Goal: Obtain resource: Download file/media

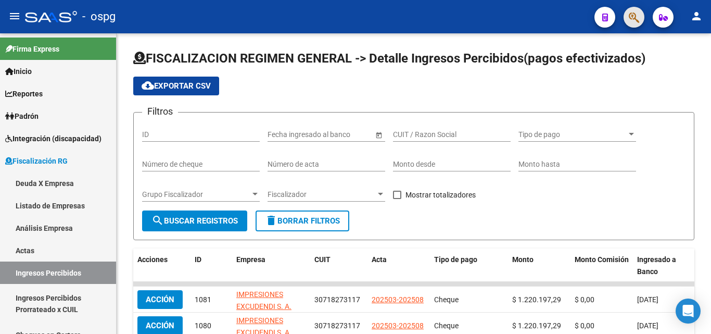
click at [627, 10] on button "button" at bounding box center [633, 17] width 21 height 21
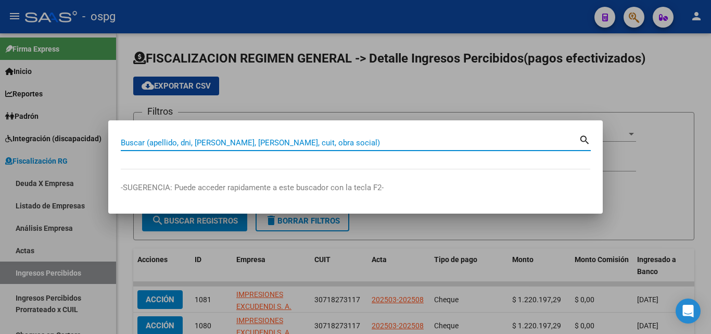
click at [237, 138] on input "Buscar (apellido, dni, [PERSON_NAME], [PERSON_NAME], cuit, obra social)" at bounding box center [350, 142] width 458 height 9
drag, startPoint x: 239, startPoint y: 145, endPoint x: 210, endPoint y: 145, distance: 29.1
click at [210, 145] on input "Buscar (apellido, dni, [PERSON_NAME], [PERSON_NAME], cuit, obra social)" at bounding box center [350, 142] width 458 height 9
paste input "20225285307"
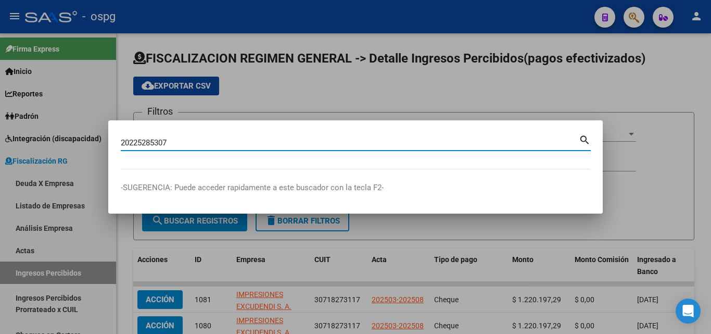
type input "20225285307"
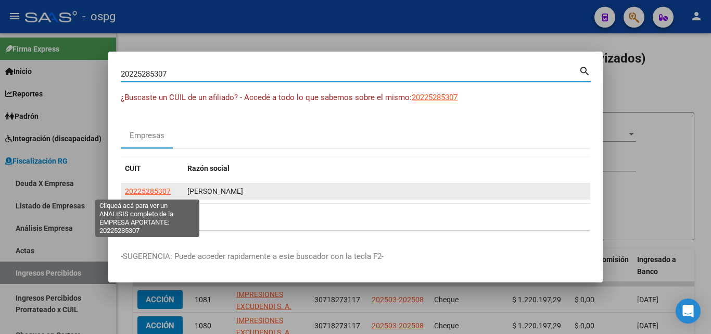
click at [150, 188] on span "20225285307" at bounding box center [148, 191] width 46 height 8
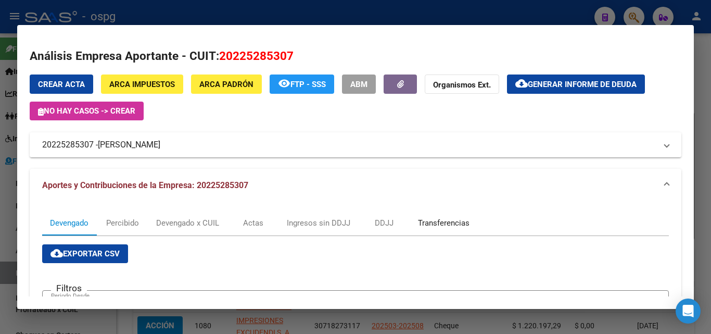
click at [432, 224] on div "Transferencias" at bounding box center [444, 222] width 52 height 11
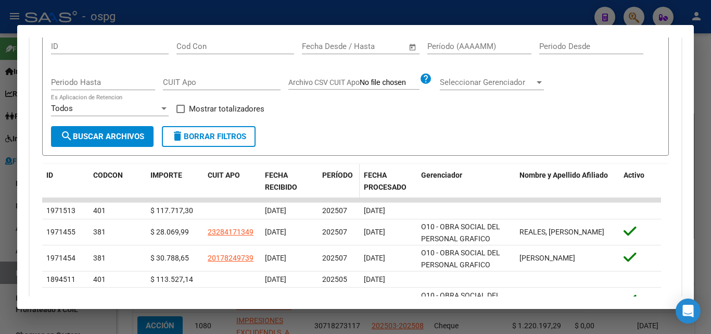
scroll to position [156, 0]
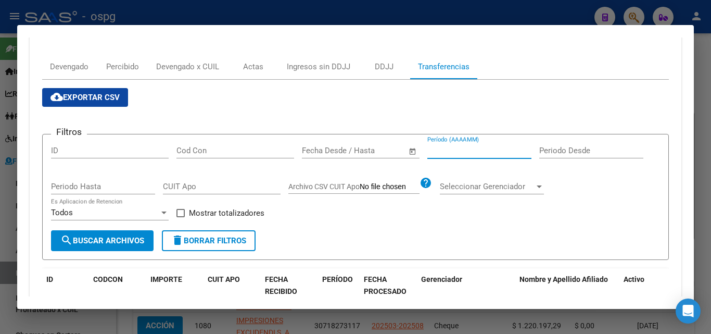
click at [441, 149] on input "Período (AAAAMM)" at bounding box center [479, 150] width 104 height 9
type input "202506"
click at [175, 214] on app-bool-drop-down "Todos Es Aplicacion de Retencion" at bounding box center [113, 212] width 125 height 9
drag, startPoint x: 183, startPoint y: 217, endPoint x: 155, endPoint y: 222, distance: 28.2
click at [179, 216] on span at bounding box center [180, 213] width 8 height 8
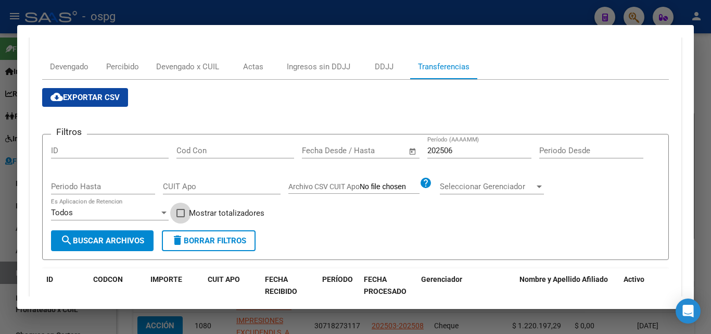
click at [180, 217] on input "Mostrar totalizadores" at bounding box center [180, 217] width 1 height 1
checkbox input "true"
click at [129, 239] on span "search Buscar Archivos" at bounding box center [102, 240] width 84 height 9
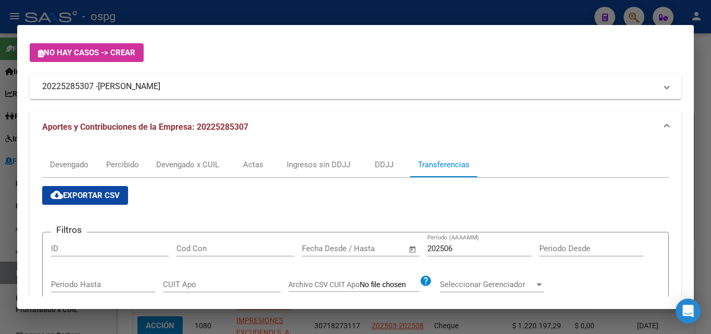
scroll to position [35, 0]
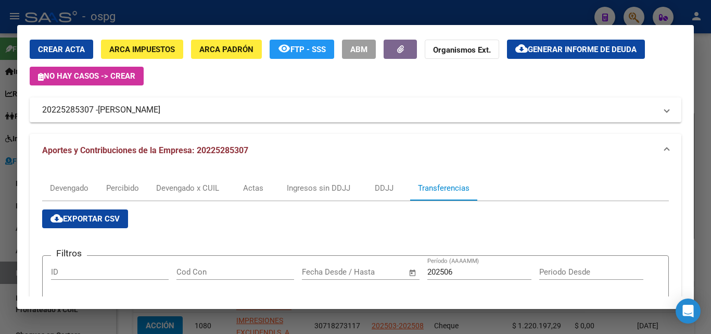
click at [699, 77] on div at bounding box center [355, 167] width 711 height 334
click at [699, 77] on div "FISCALIZACION REGIMEN GENERAL -> Detalle Ingresos Percibidos(pagos efectivizado…" at bounding box center [414, 305] width 594 height 545
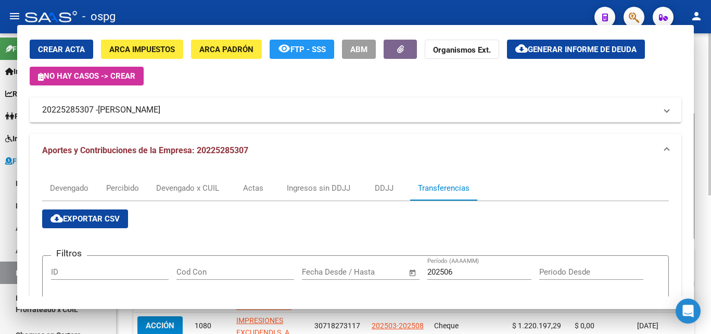
click at [699, 77] on div "FISCALIZACION REGIMEN GENERAL -> Detalle Ingresos Percibidos(pagos efectivizado…" at bounding box center [414, 305] width 594 height 545
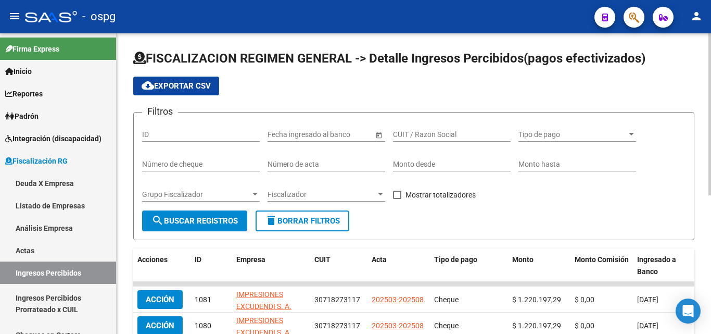
click at [699, 77] on div "FISCALIZACION REGIMEN GENERAL -> Detalle Ingresos Percibidos(pagos efectivizado…" at bounding box center [414, 305] width 594 height 545
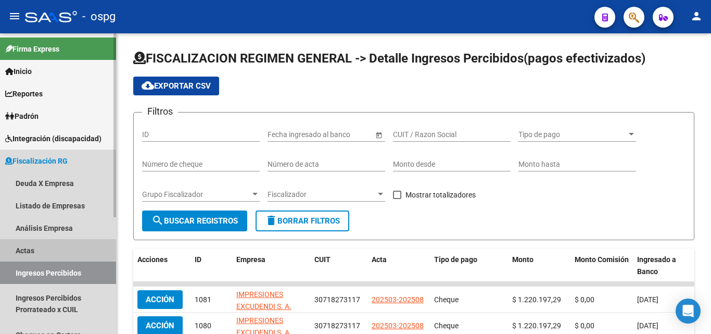
click at [28, 250] on link "Actas" at bounding box center [58, 250] width 116 height 22
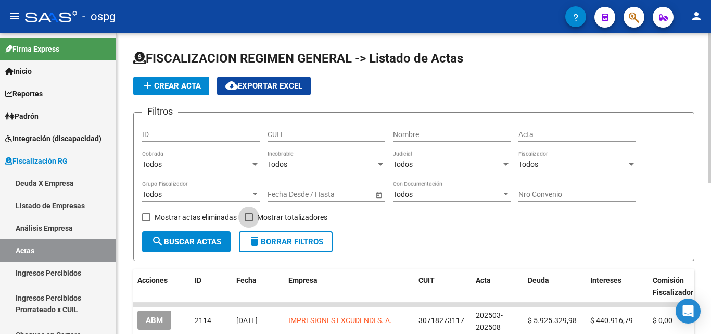
click at [248, 216] on span at bounding box center [249, 217] width 8 height 8
click at [248, 221] on input "Mostrar totalizadores" at bounding box center [248, 221] width 1 height 1
checkbox input "true"
click at [256, 193] on div at bounding box center [254, 194] width 5 height 3
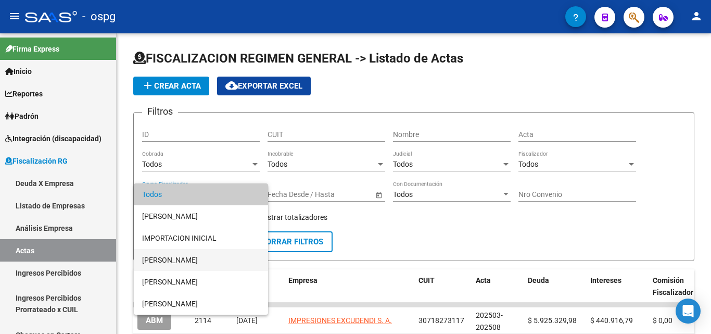
click at [195, 260] on span "[PERSON_NAME]" at bounding box center [201, 260] width 118 height 22
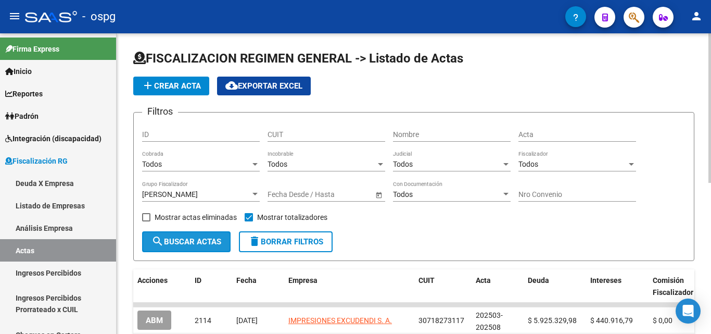
click at [188, 240] on span "search Buscar Actas" at bounding box center [186, 241] width 70 height 9
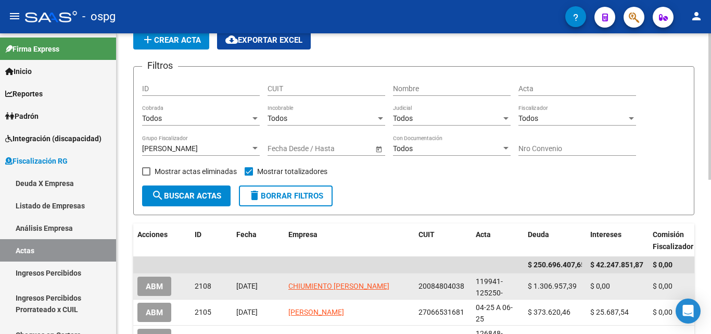
scroll to position [104, 0]
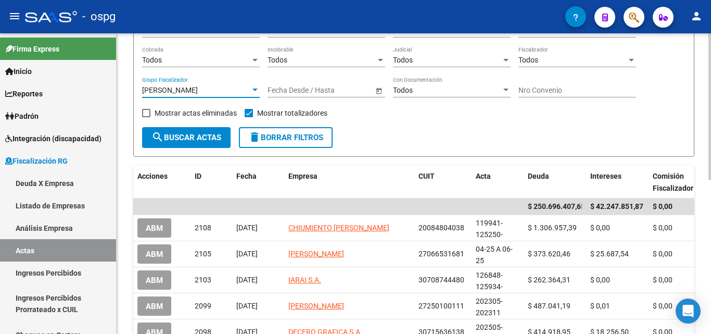
click at [256, 87] on div at bounding box center [254, 90] width 9 height 8
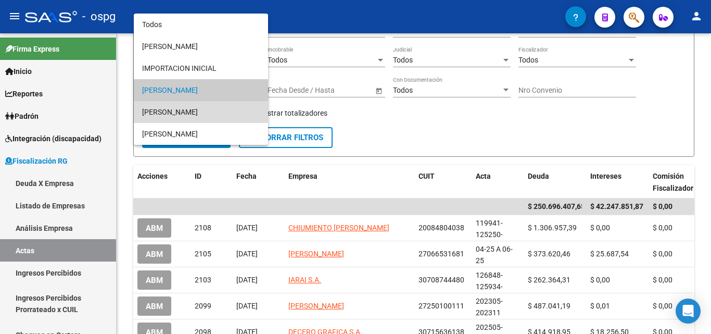
click at [199, 111] on span "[PERSON_NAME]" at bounding box center [201, 112] width 118 height 22
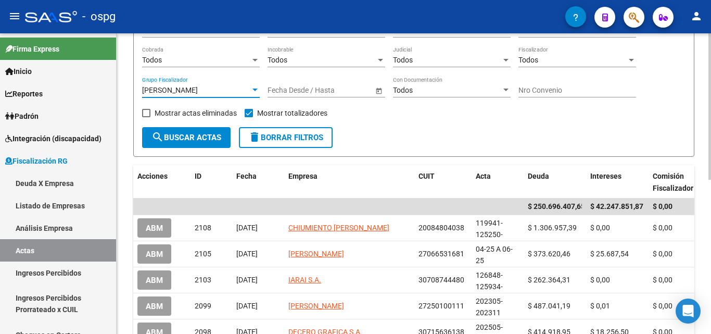
click at [190, 134] on span "search Buscar Actas" at bounding box center [186, 137] width 70 height 9
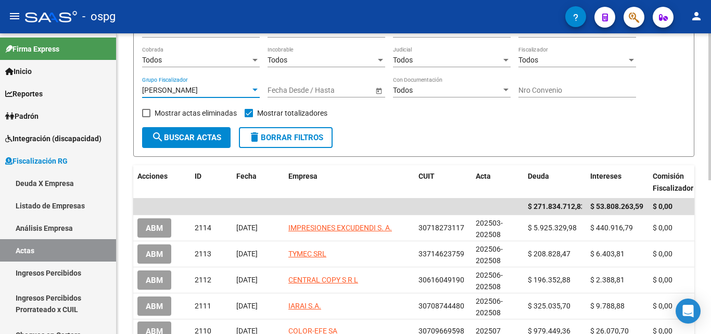
click at [250, 87] on div at bounding box center [254, 90] width 9 height 8
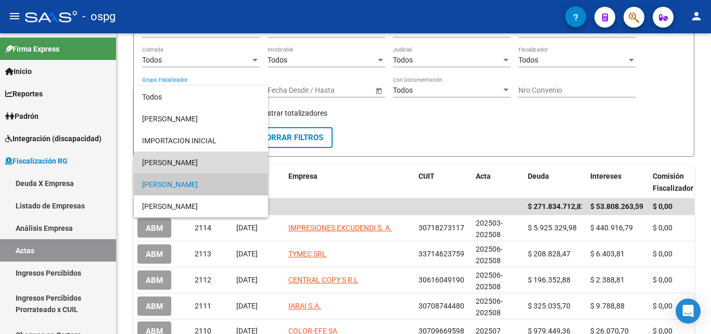
click at [203, 159] on span "[PERSON_NAME]" at bounding box center [201, 162] width 118 height 22
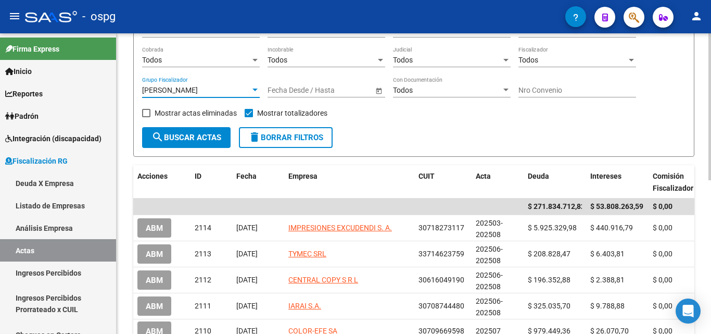
click at [201, 137] on span "search Buscar Actas" at bounding box center [186, 137] width 70 height 9
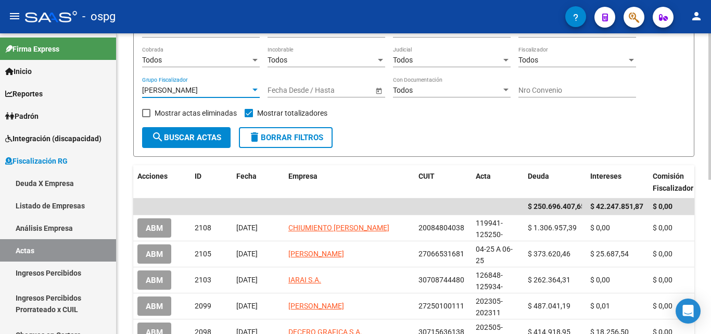
click at [252, 93] on div at bounding box center [254, 90] width 9 height 8
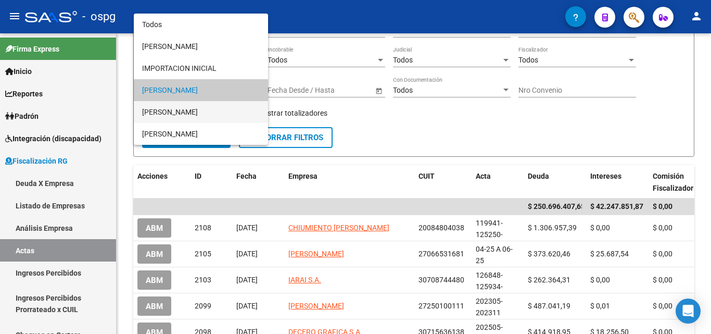
click at [195, 111] on span "[PERSON_NAME]" at bounding box center [201, 112] width 118 height 22
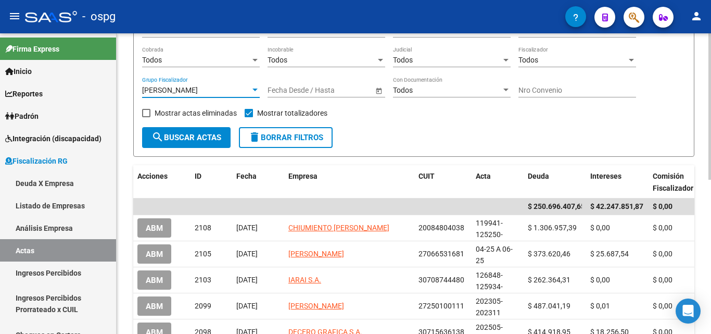
click at [190, 132] on button "search Buscar Actas" at bounding box center [186, 137] width 88 height 21
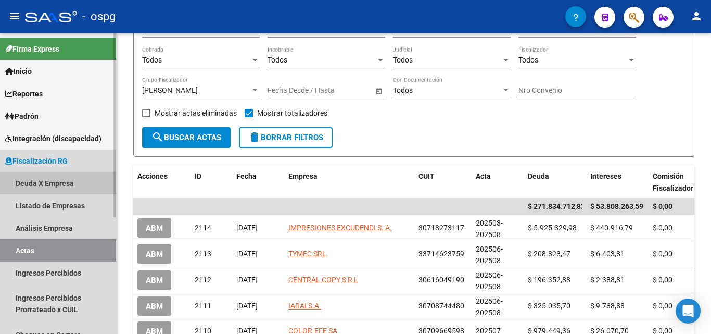
click at [57, 188] on link "Deuda X Empresa" at bounding box center [58, 183] width 116 height 22
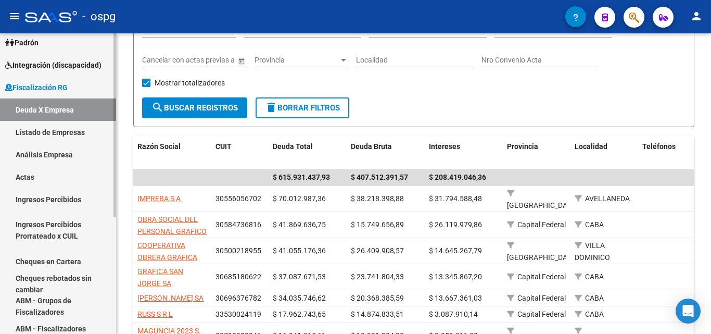
scroll to position [104, 0]
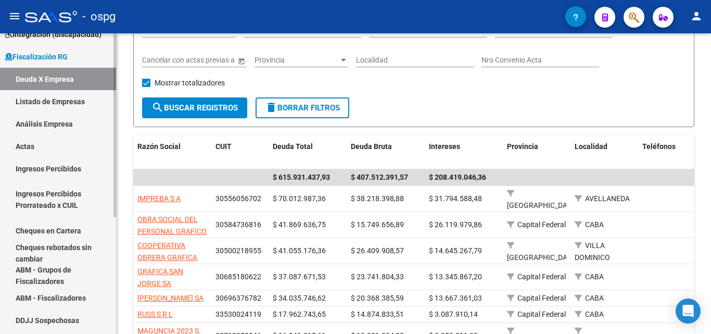
click at [23, 142] on link "Actas" at bounding box center [58, 146] width 116 height 22
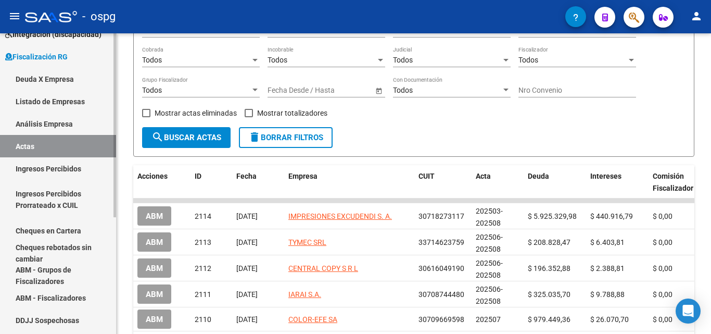
click at [47, 169] on link "Ingresos Percibidos" at bounding box center [58, 168] width 116 height 22
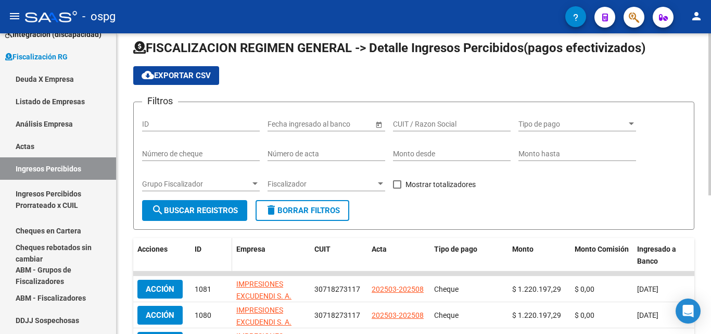
scroll to position [104, 0]
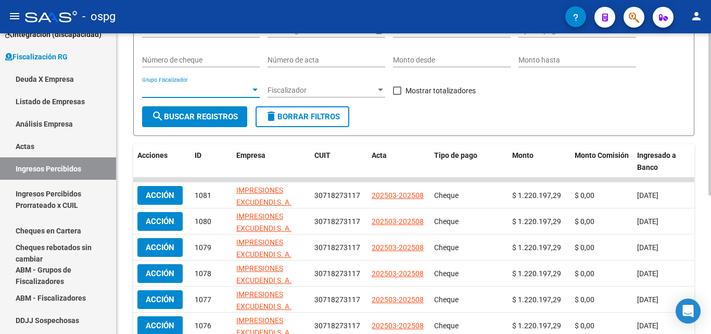
click at [253, 89] on div at bounding box center [254, 89] width 5 height 3
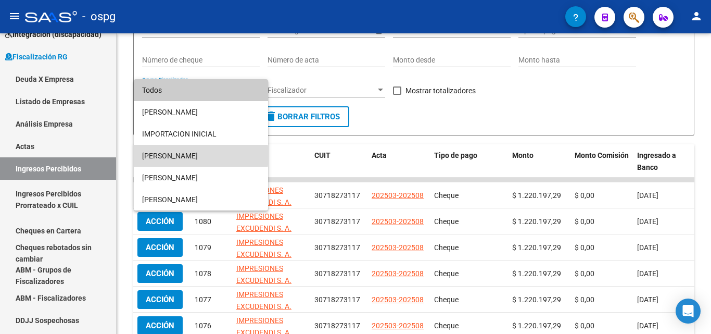
click at [184, 156] on span "[PERSON_NAME]" at bounding box center [201, 156] width 118 height 22
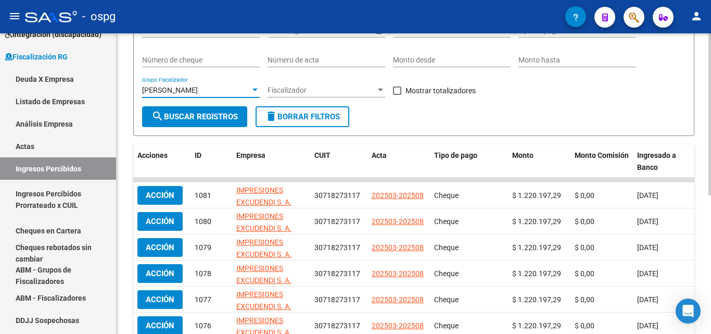
drag, startPoint x: 397, startPoint y: 93, endPoint x: 368, endPoint y: 93, distance: 28.1
click at [396, 93] on span at bounding box center [397, 90] width 8 height 8
click at [397, 95] on input "Mostrar totalizadores" at bounding box center [397, 95] width 1 height 1
checkbox input "true"
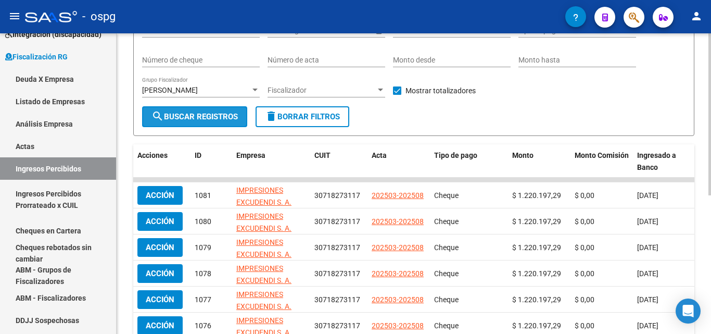
click at [185, 123] on button "search Buscar Registros" at bounding box center [194, 116] width 105 height 21
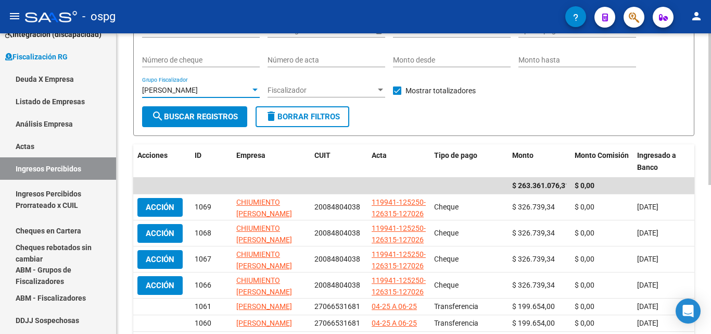
click at [255, 89] on div at bounding box center [254, 89] width 5 height 3
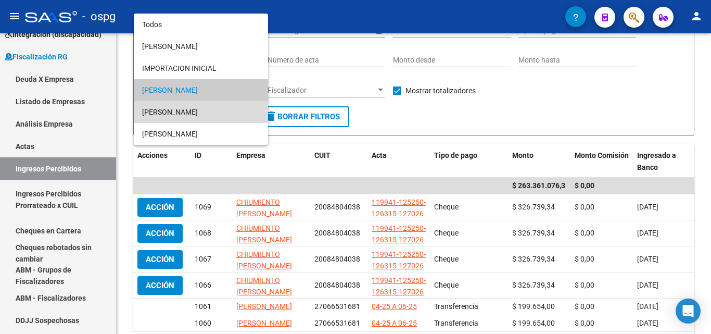
click at [219, 108] on span "[PERSON_NAME]" at bounding box center [201, 112] width 118 height 22
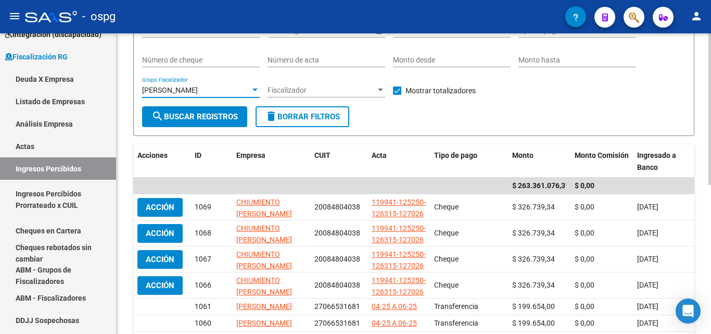
click at [200, 118] on span "search Buscar Registros" at bounding box center [194, 116] width 86 height 9
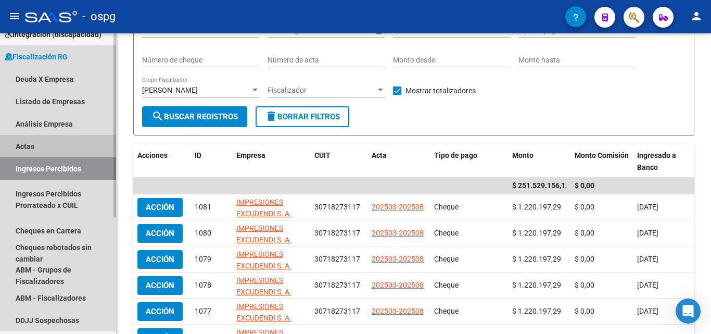
click at [18, 148] on link "Actas" at bounding box center [58, 146] width 116 height 22
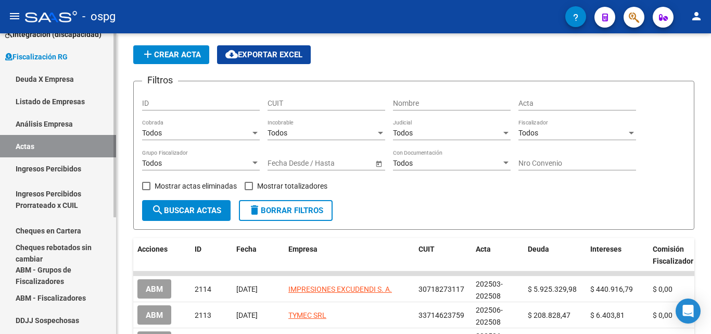
scroll to position [104, 0]
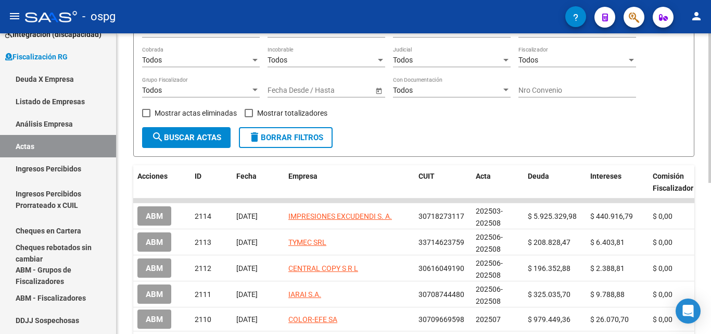
click at [252, 87] on div at bounding box center [254, 90] width 9 height 8
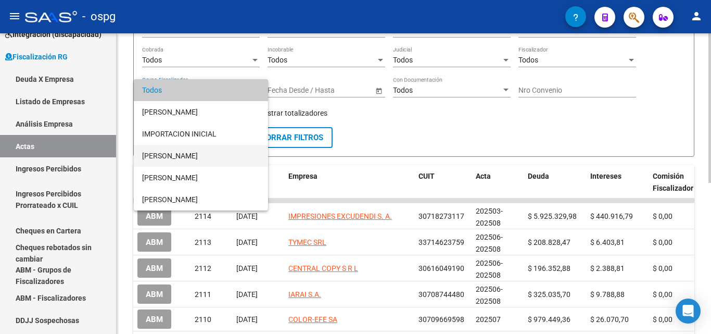
click at [194, 158] on span "[PERSON_NAME]" at bounding box center [201, 156] width 118 height 22
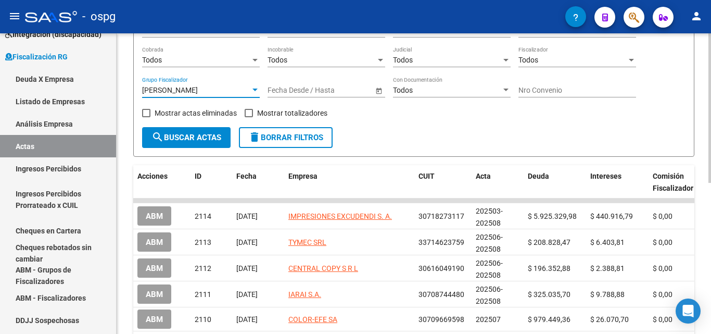
click at [247, 113] on span at bounding box center [249, 113] width 8 height 8
click at [248, 117] on input "Mostrar totalizadores" at bounding box center [248, 117] width 1 height 1
checkbox input "true"
click at [205, 138] on span "search Buscar Actas" at bounding box center [186, 137] width 70 height 9
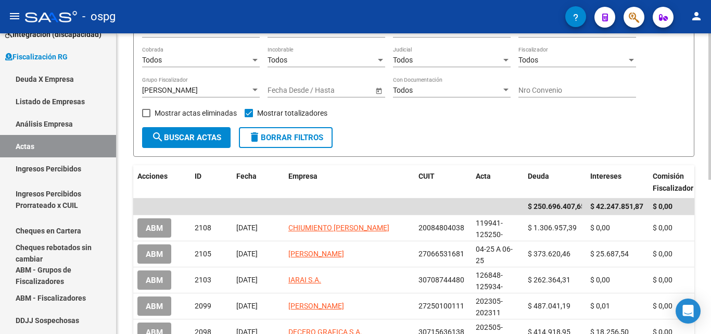
click at [257, 85] on div "[PERSON_NAME] Grupo Fiscalizador" at bounding box center [201, 87] width 118 height 21
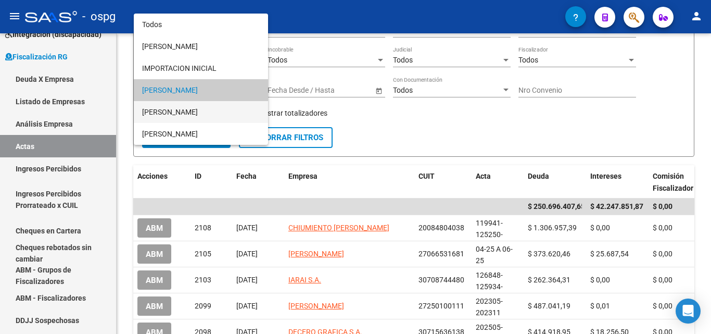
click at [190, 107] on span "[PERSON_NAME]" at bounding box center [201, 112] width 118 height 22
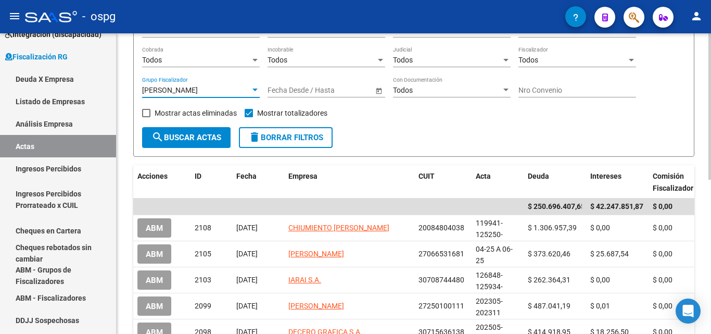
click at [183, 135] on span "search Buscar Actas" at bounding box center [186, 137] width 70 height 9
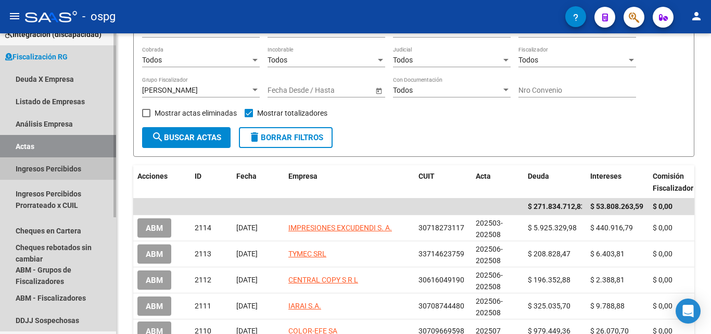
click at [58, 163] on link "Ingresos Percibidos" at bounding box center [58, 168] width 116 height 22
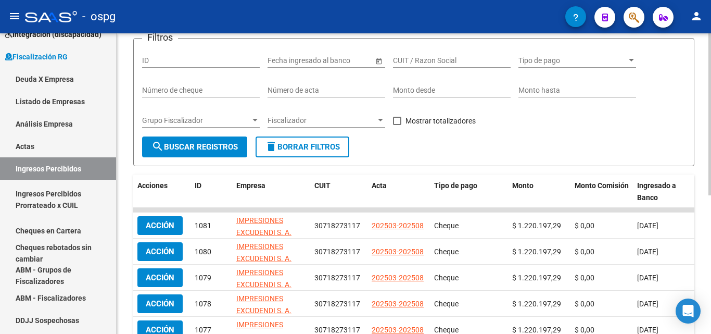
scroll to position [52, 0]
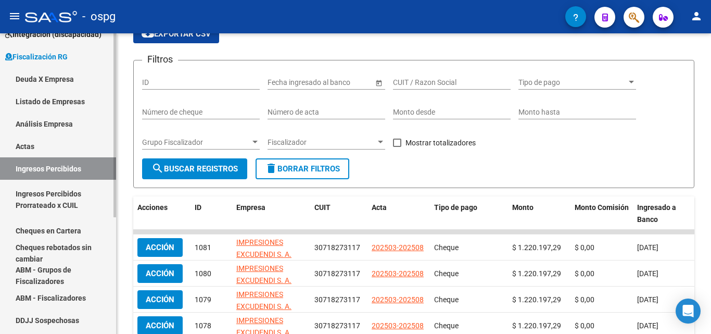
click at [74, 231] on link "Cheques en Cartera" at bounding box center [58, 230] width 116 height 22
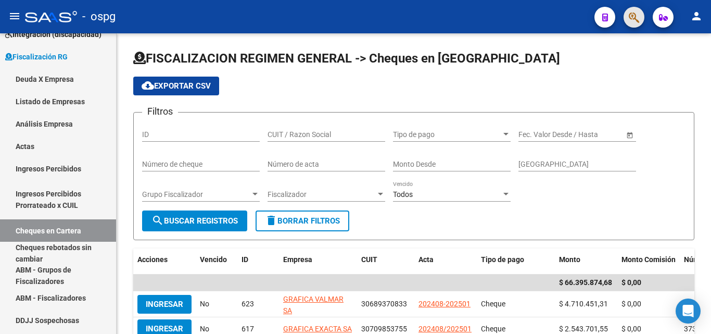
click at [639, 18] on button "button" at bounding box center [633, 17] width 21 height 21
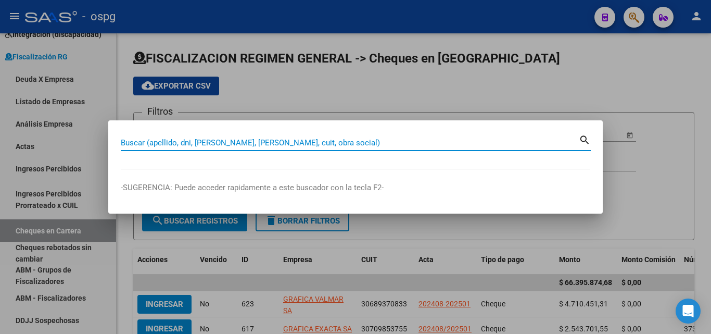
click at [187, 143] on input "Buscar (apellido, dni, [PERSON_NAME], [PERSON_NAME], cuit, obra social)" at bounding box center [350, 142] width 458 height 9
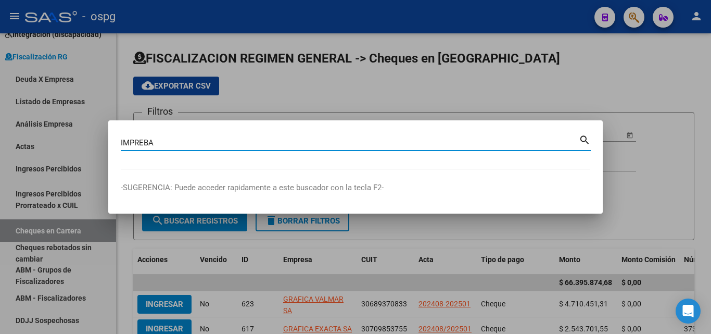
type input "IMPREBA"
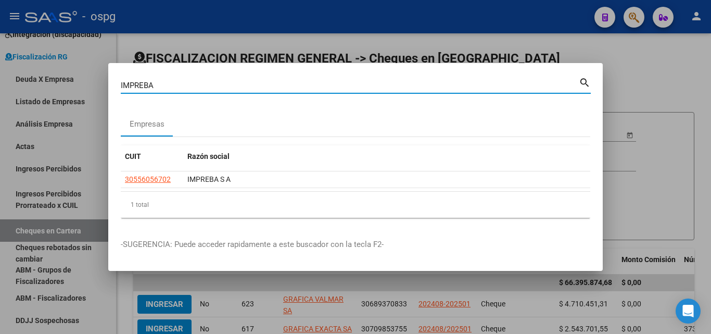
click at [663, 97] on div at bounding box center [355, 167] width 711 height 334
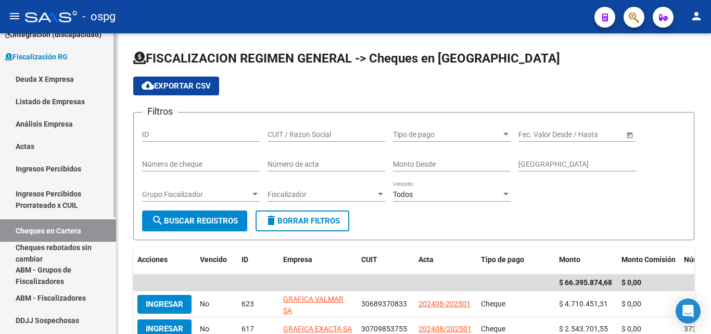
click at [63, 229] on link "Cheques en Cartera" at bounding box center [58, 230] width 116 height 22
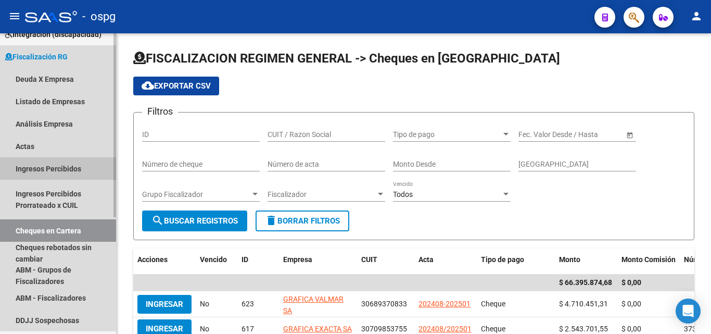
click at [64, 161] on link "Ingresos Percibidos" at bounding box center [58, 168] width 116 height 22
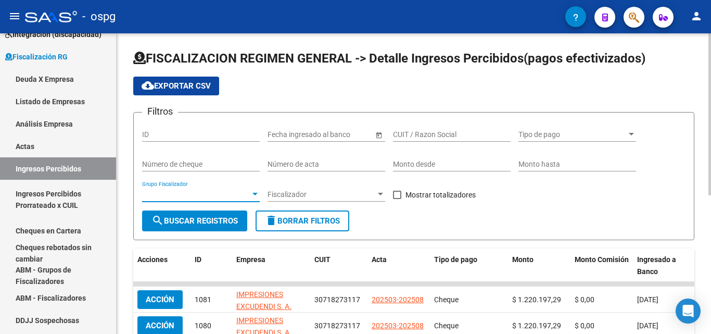
click at [251, 193] on div at bounding box center [254, 194] width 9 height 8
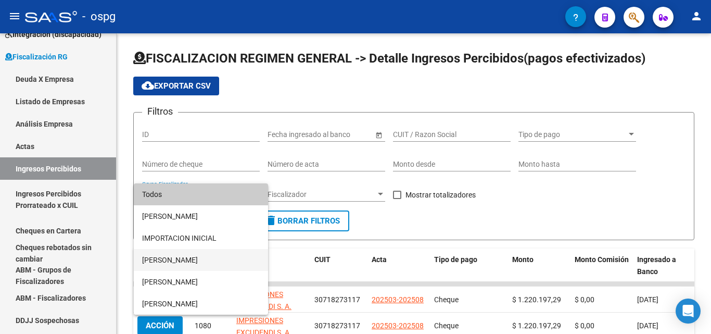
click at [187, 261] on span "[PERSON_NAME]" at bounding box center [201, 260] width 118 height 22
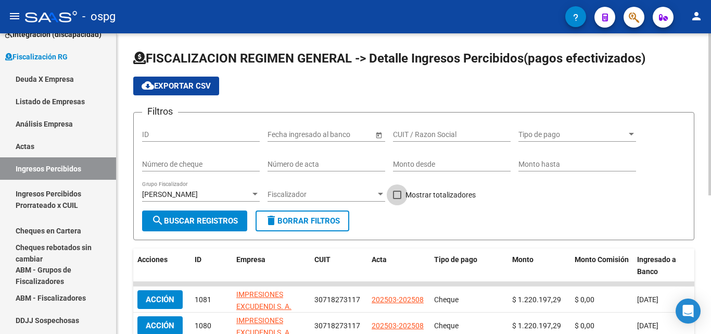
click at [393, 194] on span at bounding box center [397, 194] width 8 height 8
click at [397, 199] on input "Mostrar totalizadores" at bounding box center [397, 199] width 1 height 1
checkbox input "true"
click at [206, 218] on span "search Buscar Registros" at bounding box center [194, 220] width 86 height 9
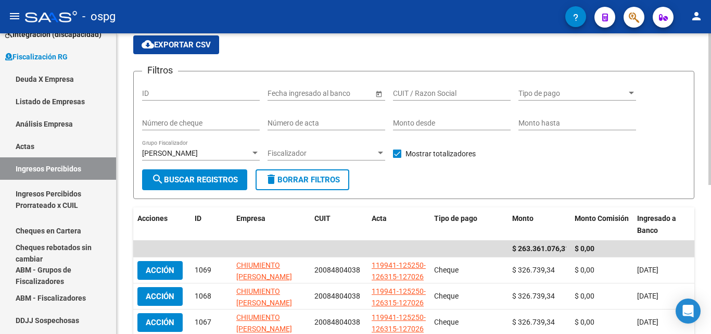
scroll to position [104, 0]
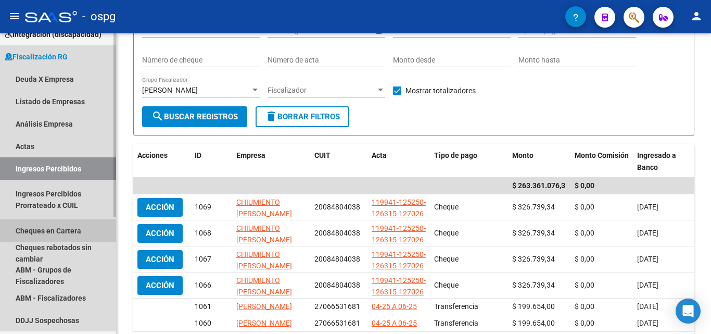
click at [72, 231] on link "Cheques en Cartera" at bounding box center [58, 230] width 116 height 22
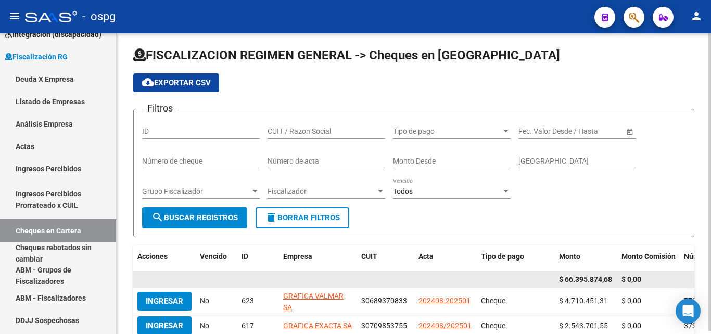
scroll to position [104, 0]
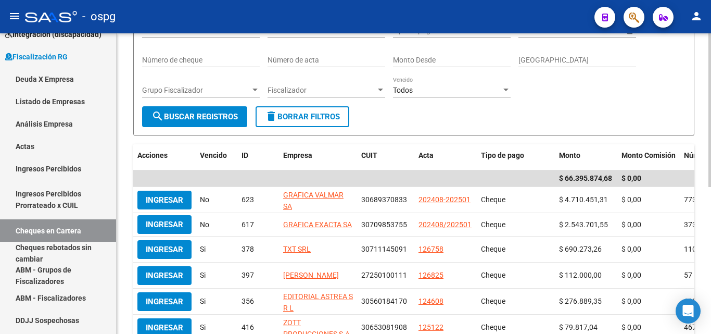
click at [209, 117] on span "search Buscar Registros" at bounding box center [194, 116] width 86 height 9
click at [247, 86] on span "Grupo Fiscalizador" at bounding box center [196, 90] width 108 height 9
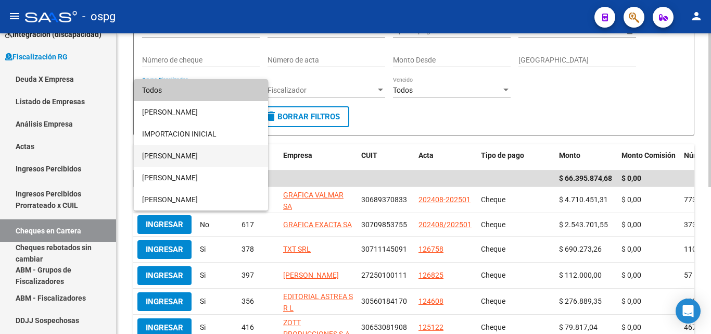
click at [185, 159] on span "[PERSON_NAME]" at bounding box center [201, 156] width 118 height 22
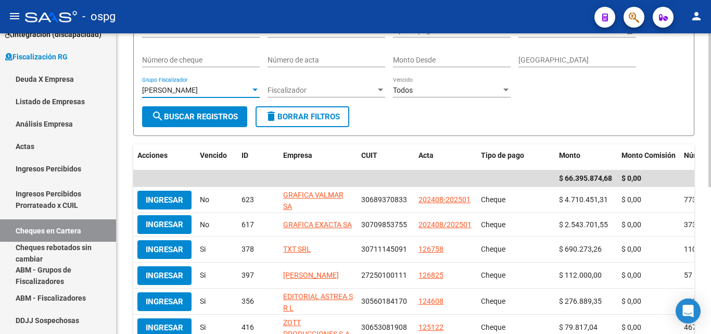
click at [192, 117] on span "search Buscar Registros" at bounding box center [194, 116] width 86 height 9
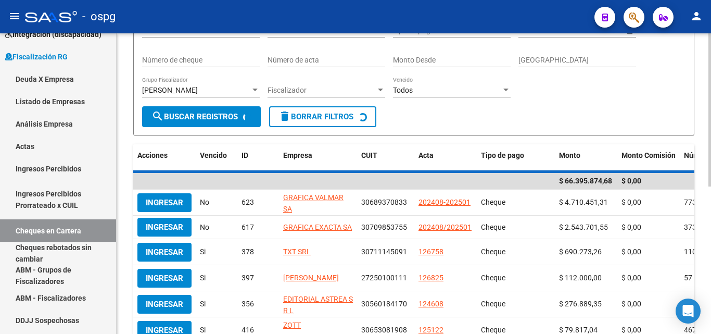
scroll to position [101, 0]
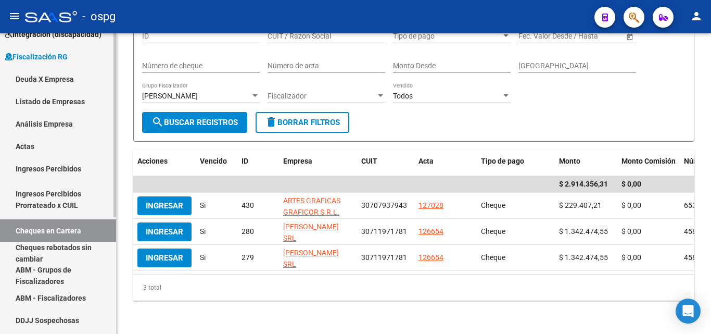
click at [22, 143] on link "Actas" at bounding box center [58, 146] width 116 height 22
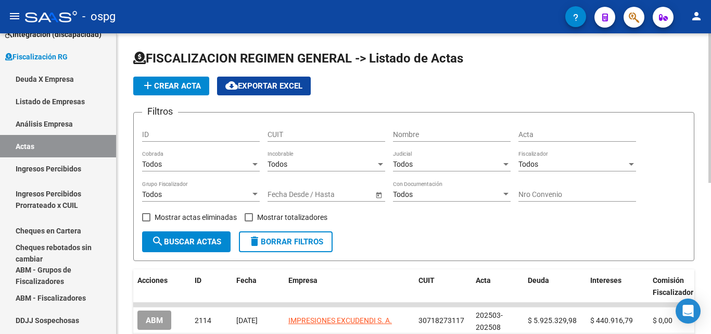
click at [257, 194] on div at bounding box center [254, 194] width 5 height 3
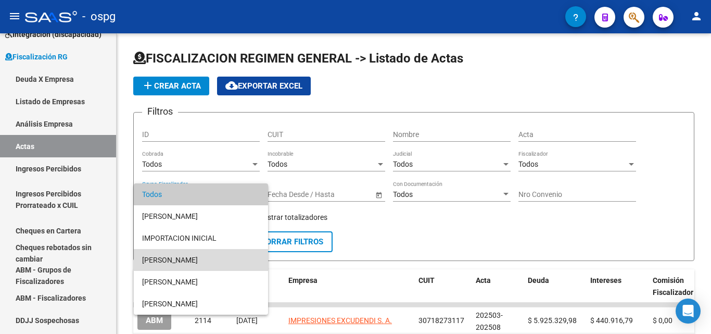
click at [196, 261] on span "[PERSON_NAME]" at bounding box center [201, 260] width 118 height 22
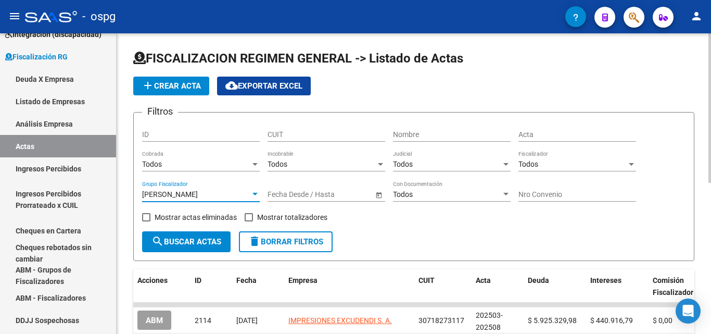
click at [251, 218] on label "Mostrar totalizadores" at bounding box center [286, 217] width 83 height 12
click at [249, 221] on input "Mostrar totalizadores" at bounding box center [248, 221] width 1 height 1
checkbox input "true"
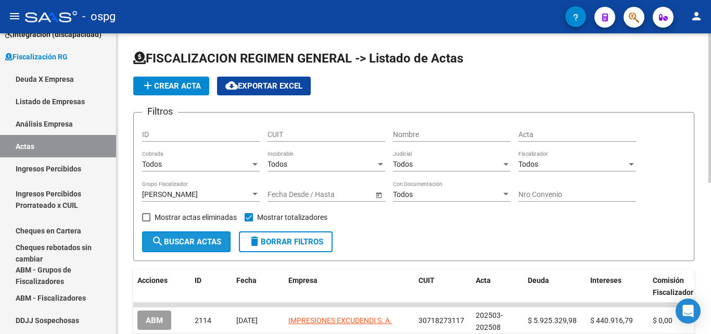
click at [191, 237] on span "search Buscar Actas" at bounding box center [186, 241] width 70 height 9
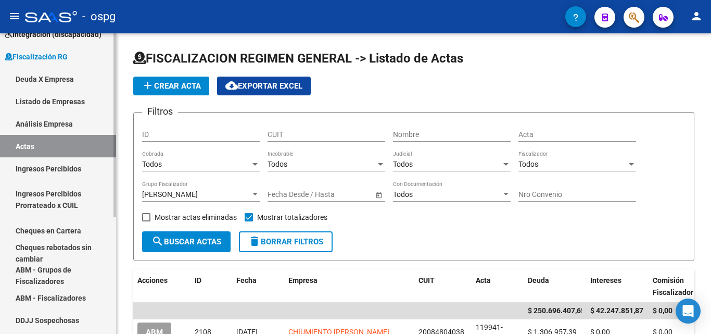
click at [71, 231] on link "Cheques en Cartera" at bounding box center [58, 230] width 116 height 22
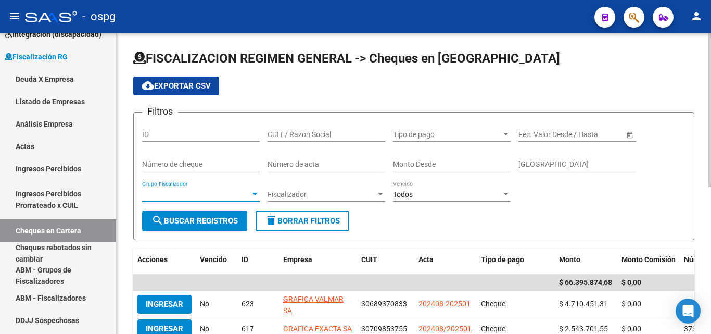
click at [256, 193] on div at bounding box center [254, 194] width 5 height 3
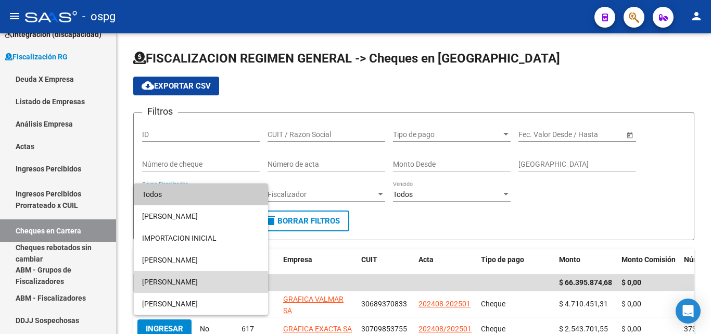
click at [192, 279] on span "[PERSON_NAME]" at bounding box center [201, 282] width 118 height 22
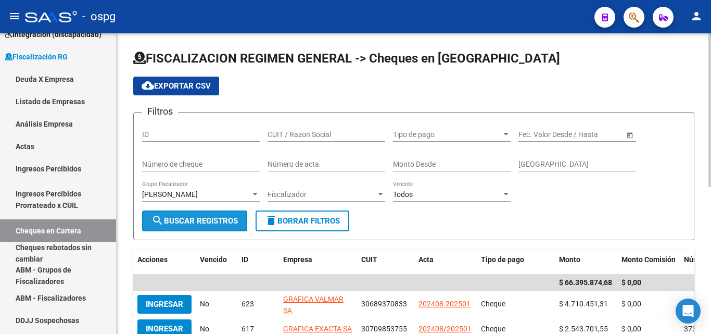
click at [216, 217] on span "search Buscar Registros" at bounding box center [194, 220] width 86 height 9
click at [253, 195] on div at bounding box center [254, 194] width 5 height 3
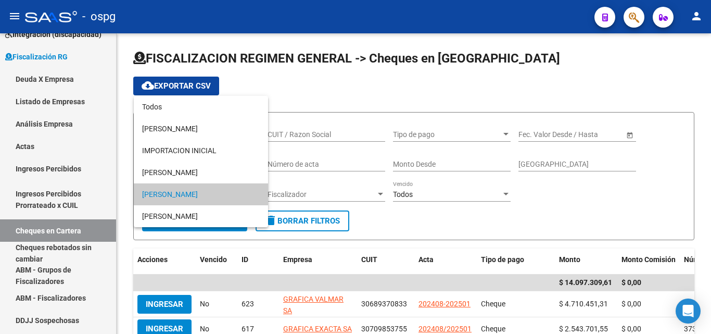
drag, startPoint x: 378, startPoint y: 225, endPoint x: 338, endPoint y: 221, distance: 39.8
click at [377, 225] on div at bounding box center [355, 167] width 711 height 334
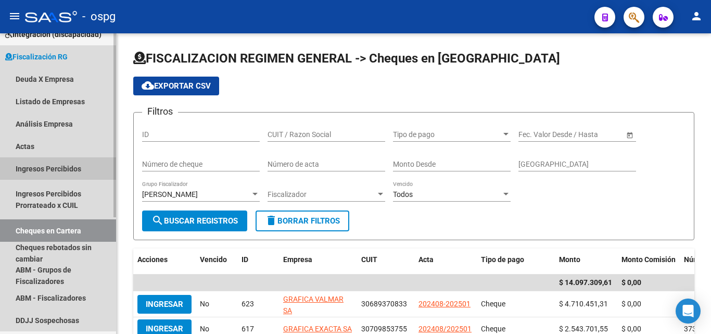
click at [46, 165] on link "Ingresos Percibidos" at bounding box center [58, 168] width 116 height 22
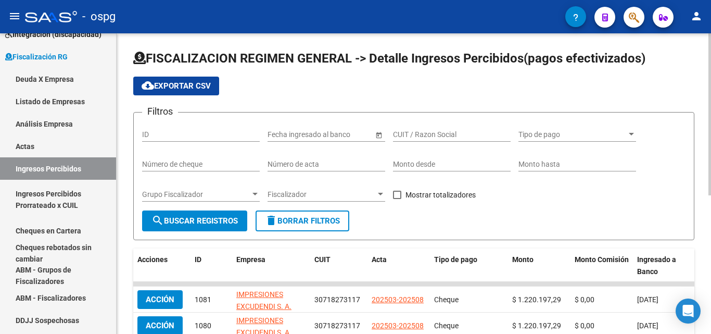
click at [249, 194] on span "Grupo Fiscalizador" at bounding box center [196, 194] width 108 height 9
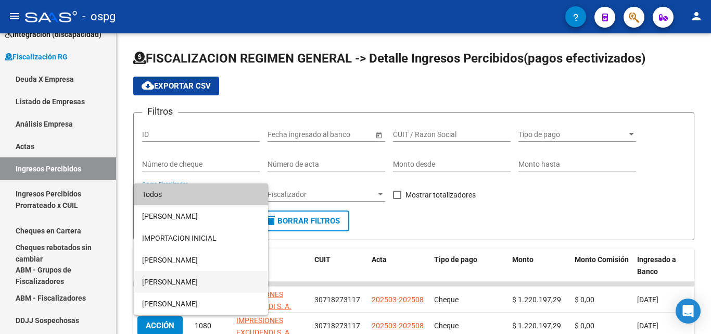
click at [187, 275] on span "[PERSON_NAME]" at bounding box center [201, 282] width 118 height 22
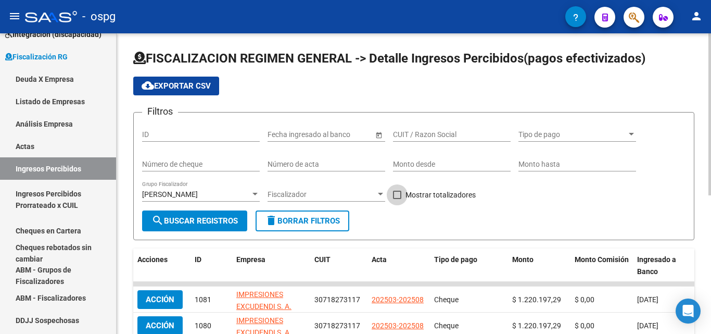
drag, startPoint x: 398, startPoint y: 196, endPoint x: 221, endPoint y: 206, distance: 177.2
click at [394, 196] on span at bounding box center [397, 194] width 8 height 8
click at [397, 199] on input "Mostrar totalizadores" at bounding box center [397, 199] width 1 height 1
checkbox input "true"
click at [173, 221] on span "search Buscar Registros" at bounding box center [194, 220] width 86 height 9
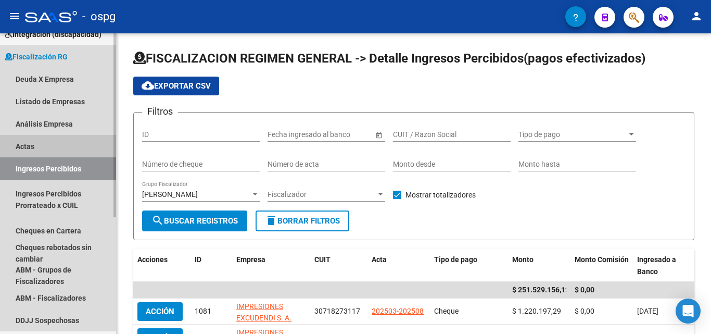
click at [35, 140] on link "Actas" at bounding box center [58, 146] width 116 height 22
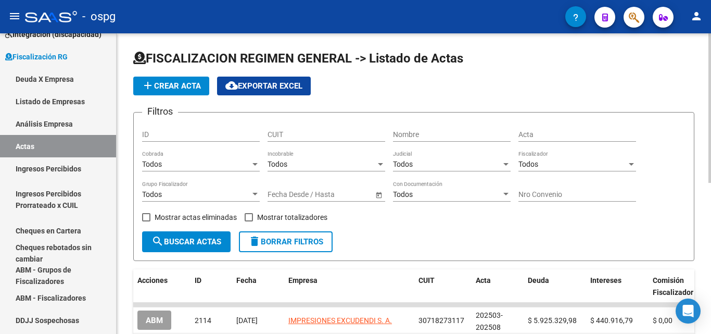
click at [256, 187] on div "Todos Grupo Fiscalizador" at bounding box center [201, 191] width 118 height 21
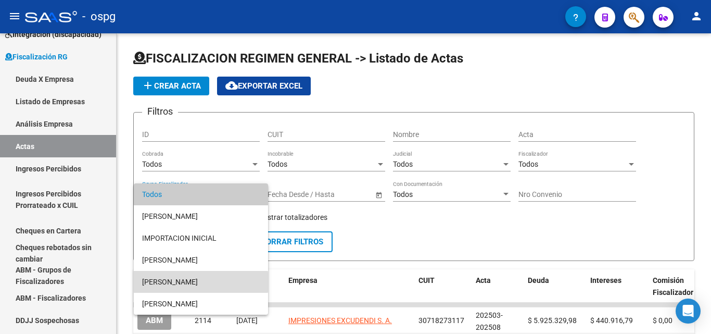
click at [180, 282] on span "[PERSON_NAME]" at bounding box center [201, 282] width 118 height 22
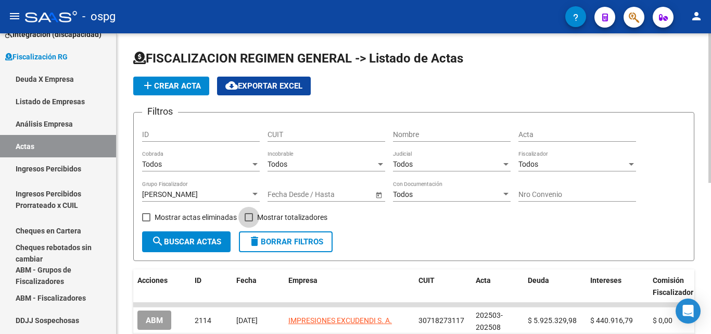
click at [246, 215] on span at bounding box center [249, 217] width 8 height 8
click at [248, 221] on input "Mostrar totalizadores" at bounding box center [248, 221] width 1 height 1
checkbox input "true"
click at [198, 245] on span "search Buscar Actas" at bounding box center [186, 241] width 70 height 9
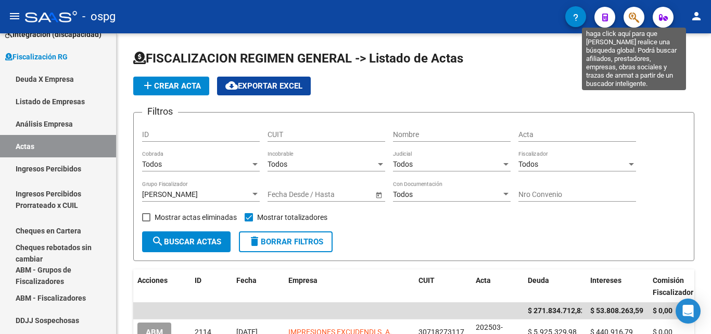
click at [636, 17] on icon "button" at bounding box center [634, 17] width 10 height 12
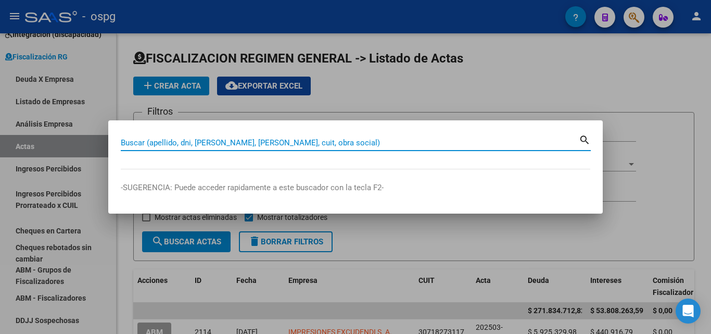
click at [293, 141] on input "Buscar (apellido, dni, [PERSON_NAME], [PERSON_NAME], cuit, obra social)" at bounding box center [350, 142] width 458 height 9
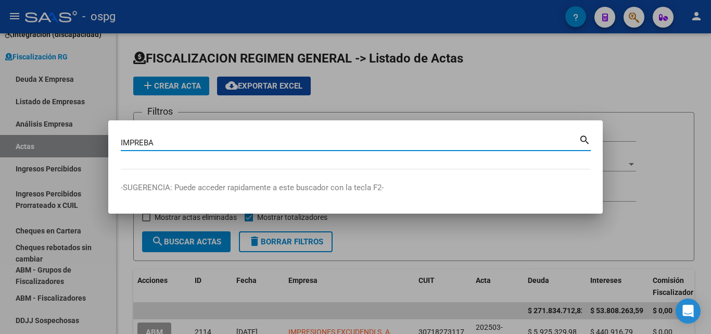
type input "IMPREBA"
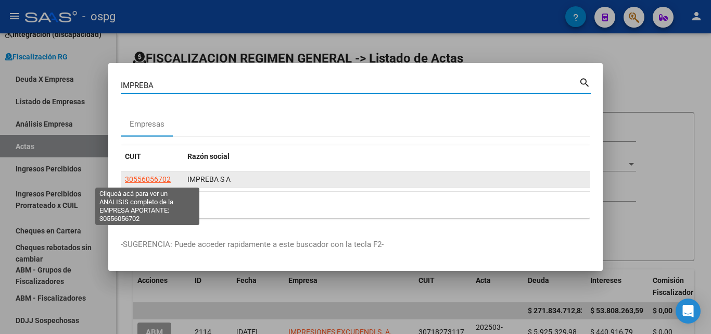
click at [138, 177] on span "30556056702" at bounding box center [148, 179] width 46 height 8
type textarea "30556056702"
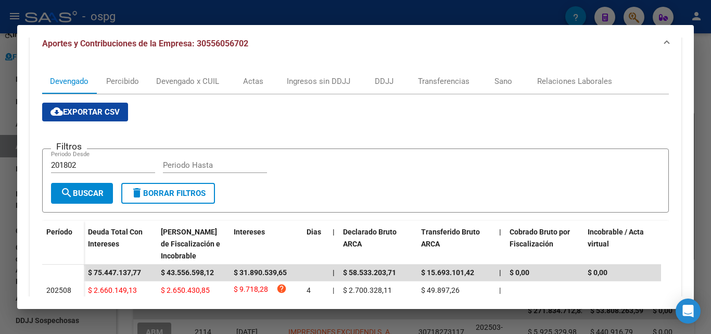
scroll to position [156, 0]
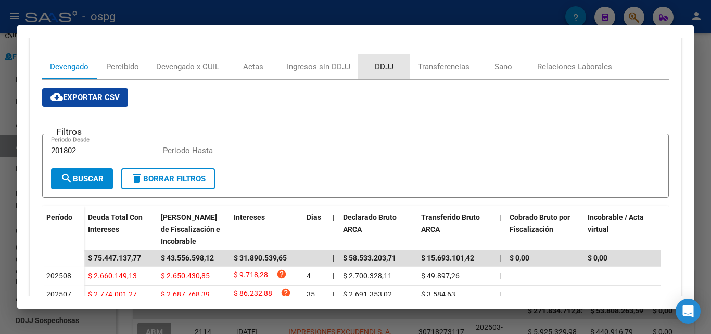
click at [385, 66] on div "DDJJ" at bounding box center [384, 66] width 19 height 11
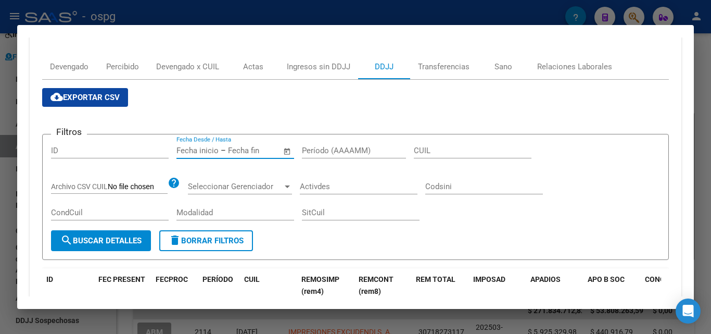
click at [200, 148] on input "text" at bounding box center [197, 150] width 42 height 9
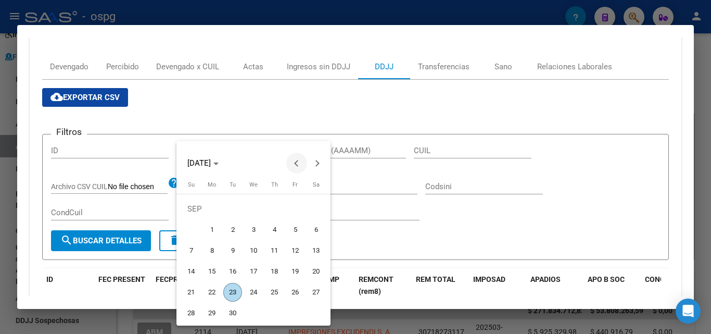
click at [296, 165] on button "Previous month" at bounding box center [296, 162] width 21 height 21
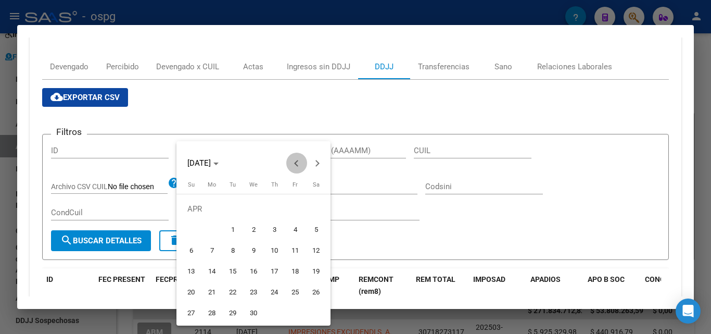
click at [296, 165] on button "Previous month" at bounding box center [296, 162] width 21 height 21
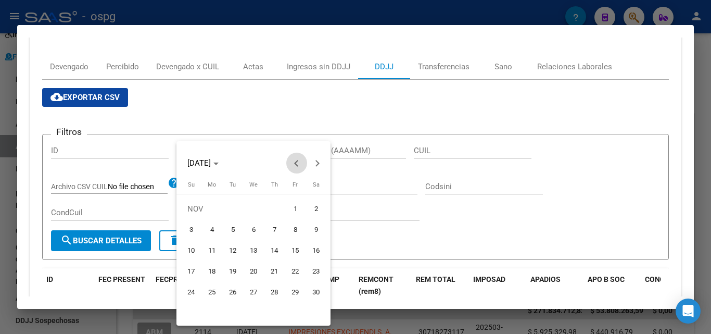
click at [296, 165] on button "Previous month" at bounding box center [296, 162] width 21 height 21
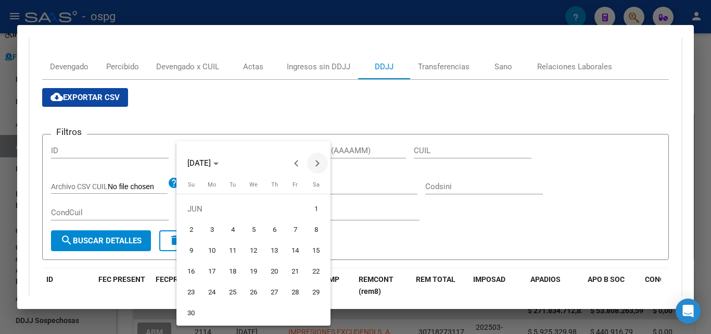
click at [318, 164] on button "Next month" at bounding box center [317, 162] width 21 height 21
click at [205, 227] on span "1" at bounding box center [211, 229] width 19 height 19
type input "[DATE]"
click at [209, 226] on span "1" at bounding box center [211, 229] width 19 height 19
type input "[DATE]"
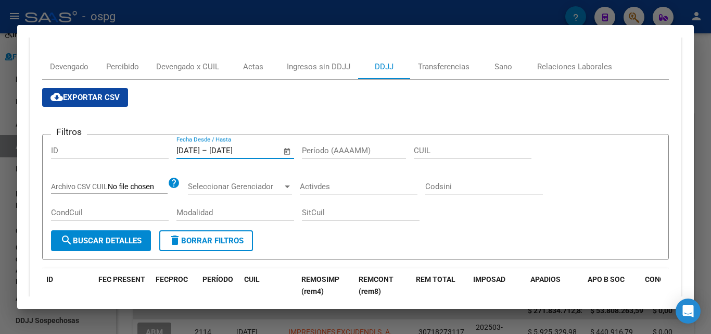
drag, startPoint x: 270, startPoint y: 149, endPoint x: 224, endPoint y: 148, distance: 45.8
click at [224, 148] on div "[DATE] [DATE] – [DATE] [DATE]" at bounding box center [228, 150] width 105 height 9
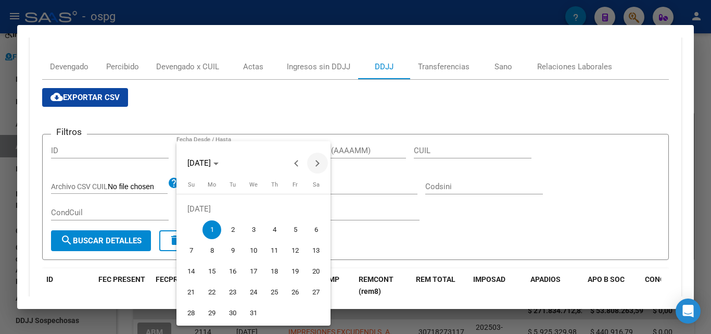
click at [311, 163] on span "Next month" at bounding box center [317, 162] width 21 height 21
click at [313, 163] on button "Next month" at bounding box center [317, 162] width 21 height 21
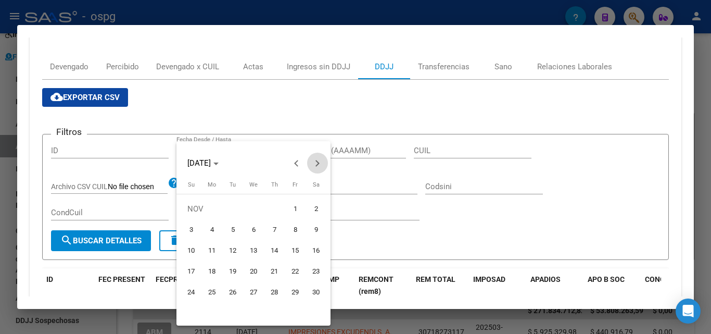
click at [313, 163] on button "Next month" at bounding box center [317, 162] width 21 height 21
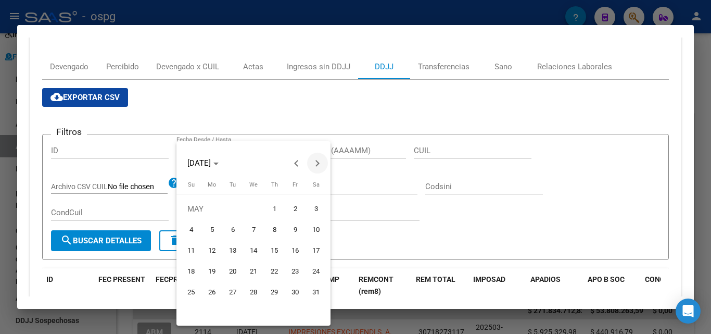
click at [314, 163] on button "Next month" at bounding box center [317, 162] width 21 height 21
click at [191, 314] on span "31" at bounding box center [191, 312] width 19 height 19
type input "[DATE]"
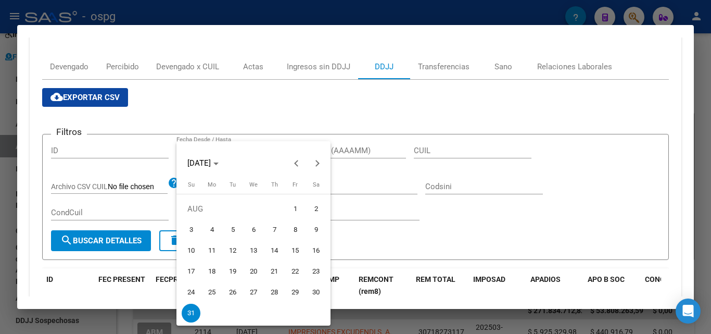
click at [193, 313] on span "31" at bounding box center [191, 312] width 19 height 19
type input "[DATE]"
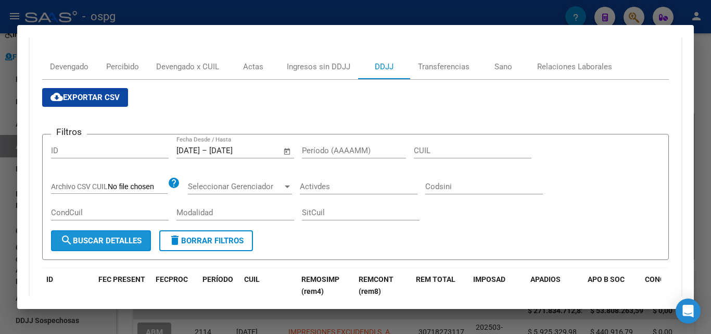
click at [128, 239] on span "search Buscar Detalles" at bounding box center [100, 240] width 81 height 9
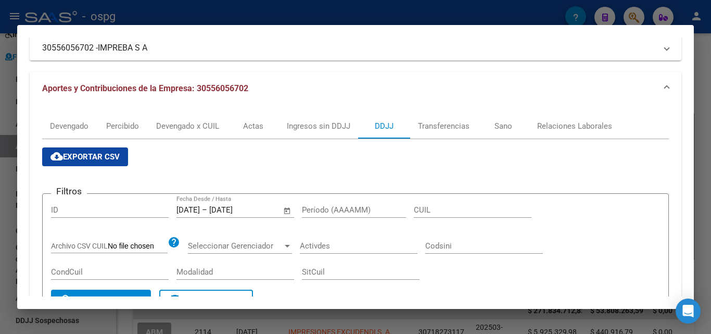
scroll to position [87, 0]
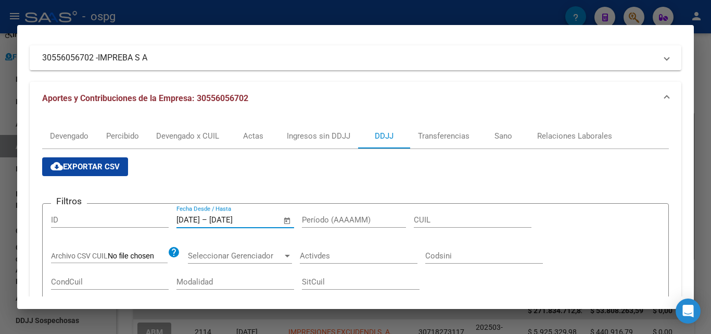
click at [200, 218] on input "[DATE]" at bounding box center [187, 219] width 23 height 9
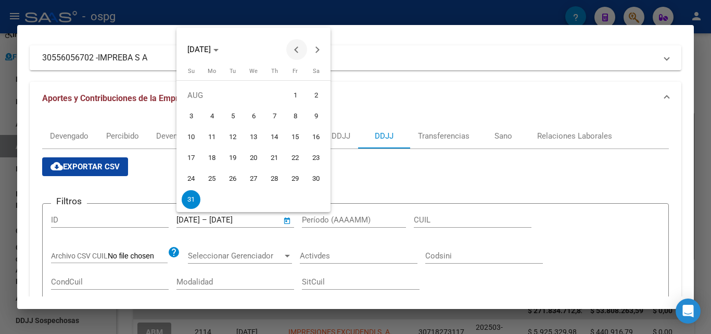
click at [297, 49] on button "Previous month" at bounding box center [296, 49] width 21 height 21
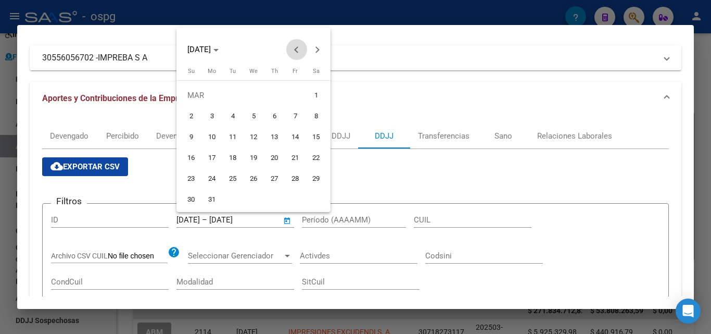
click at [297, 49] on button "Previous month" at bounding box center [296, 49] width 21 height 21
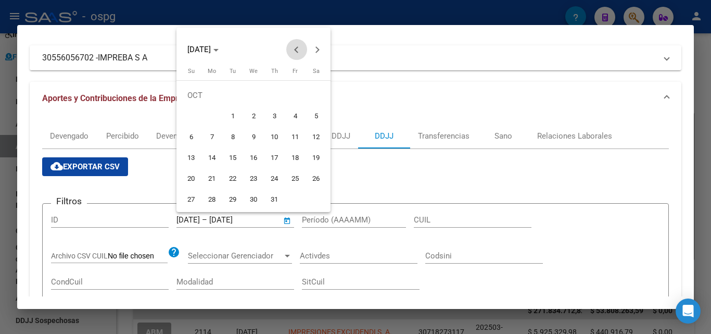
click at [297, 49] on button "Previous month" at bounding box center [296, 49] width 21 height 21
click at [316, 50] on button "Next month" at bounding box center [317, 49] width 21 height 21
click at [297, 53] on button "Previous month" at bounding box center [296, 49] width 21 height 21
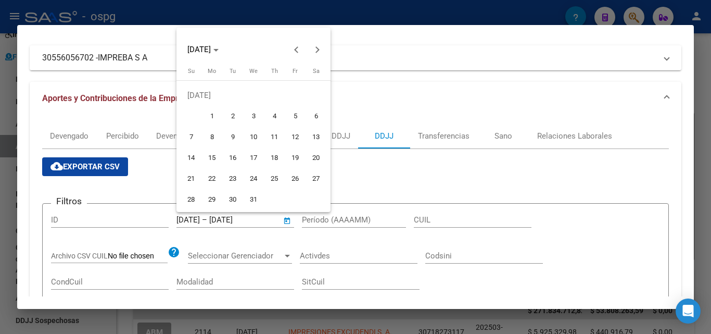
click at [209, 116] on span "1" at bounding box center [211, 116] width 19 height 19
type input "[DATE]"
click at [250, 223] on div at bounding box center [355, 167] width 711 height 334
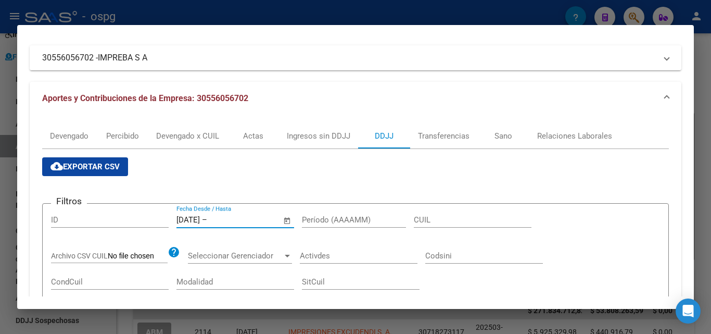
click at [251, 222] on input "text" at bounding box center [234, 219] width 50 height 9
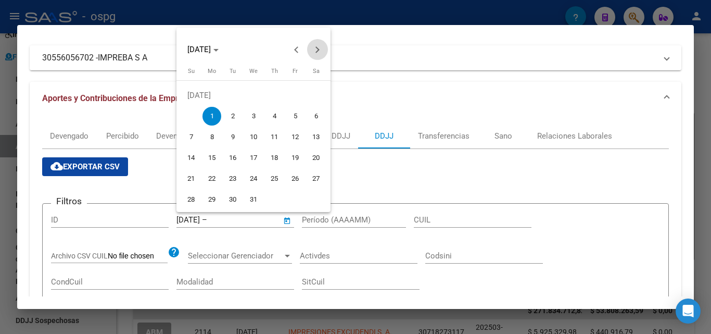
click at [317, 50] on button "Next month" at bounding box center [317, 49] width 21 height 21
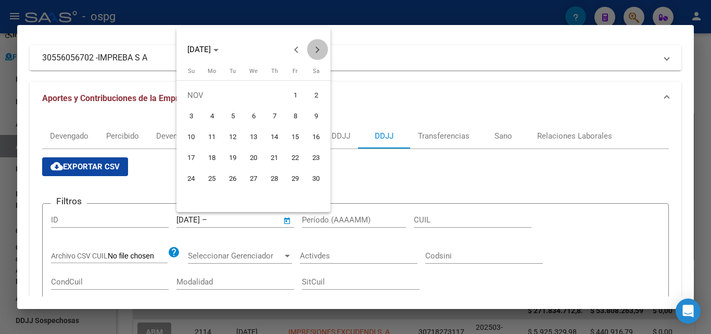
click at [317, 50] on button "Next month" at bounding box center [317, 49] width 21 height 21
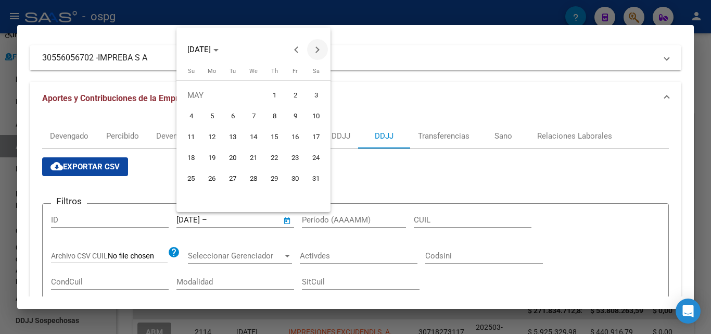
click at [317, 50] on button "Next month" at bounding box center [317, 49] width 21 height 21
click at [319, 50] on span "Next month" at bounding box center [317, 49] width 21 height 21
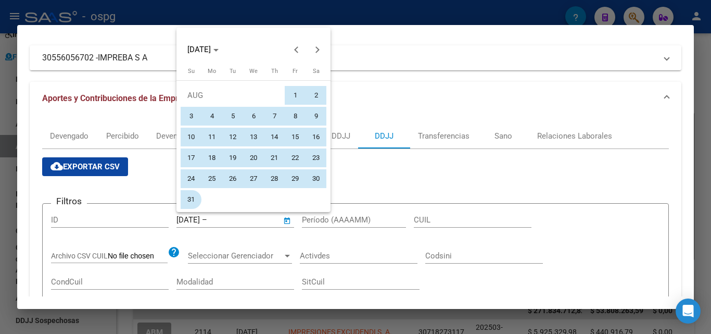
click at [193, 198] on span "31" at bounding box center [191, 199] width 19 height 19
type input "[DATE]"
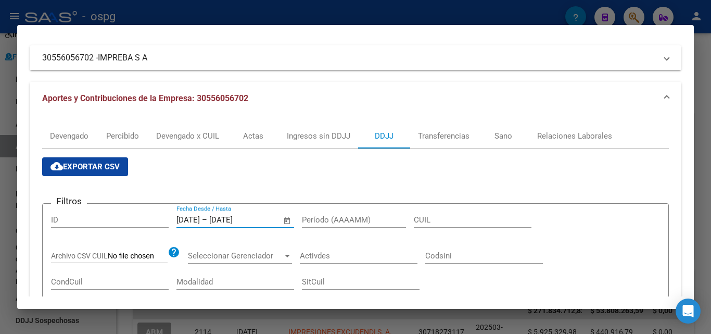
click at [112, 163] on span "cloud_download Exportar CSV" at bounding box center [84, 166] width 69 height 9
click at [705, 88] on div at bounding box center [355, 167] width 711 height 334
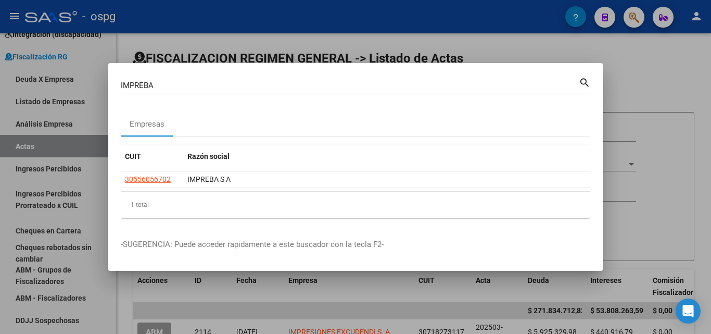
click at [655, 72] on div at bounding box center [355, 167] width 711 height 334
